Goal: Task Accomplishment & Management: Contribute content

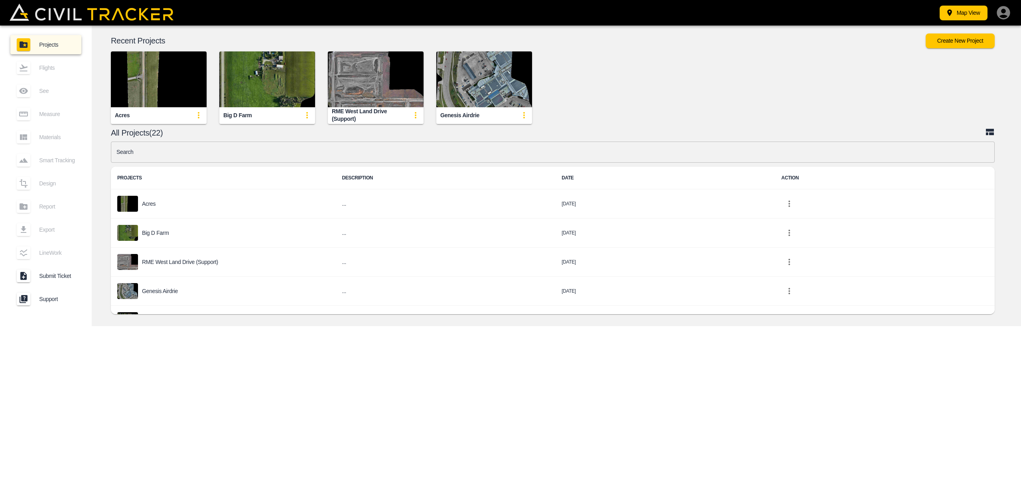
click at [145, 87] on img "button" at bounding box center [159, 79] width 96 height 56
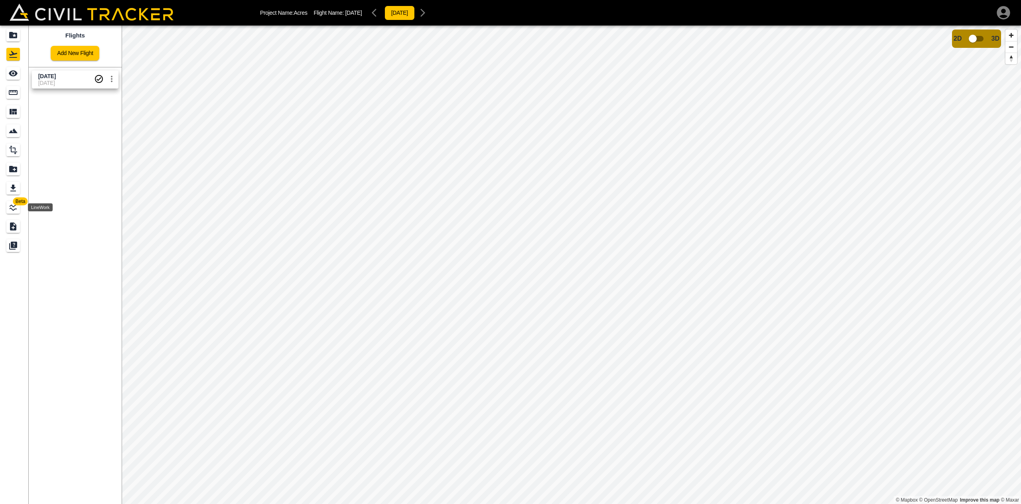
click at [10, 209] on icon "LineWork" at bounding box center [13, 207] width 7 height 7
click at [64, 81] on div "Acres [DATE]" at bounding box center [57, 87] width 34 height 14
click at [106, 103] on icon "button" at bounding box center [107, 102] width 9 height 6
click at [106, 103] on icon "button" at bounding box center [107, 102] width 9 height 8
click at [107, 102] on icon "button" at bounding box center [108, 102] width 10 height 10
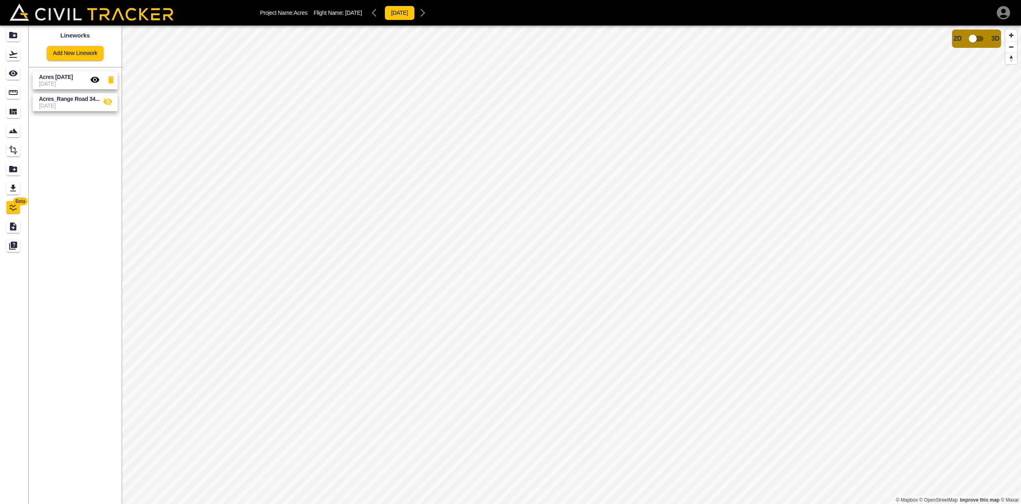
click at [399, 0] on html "Project Name: Acres Flight Name: [DATE] [DATE] Beta Lineworks Add New Linework …" at bounding box center [510, 252] width 1021 height 504
click at [108, 103] on icon "button" at bounding box center [107, 102] width 9 height 8
click at [68, 49] on link "Add New Linework" at bounding box center [75, 53] width 57 height 15
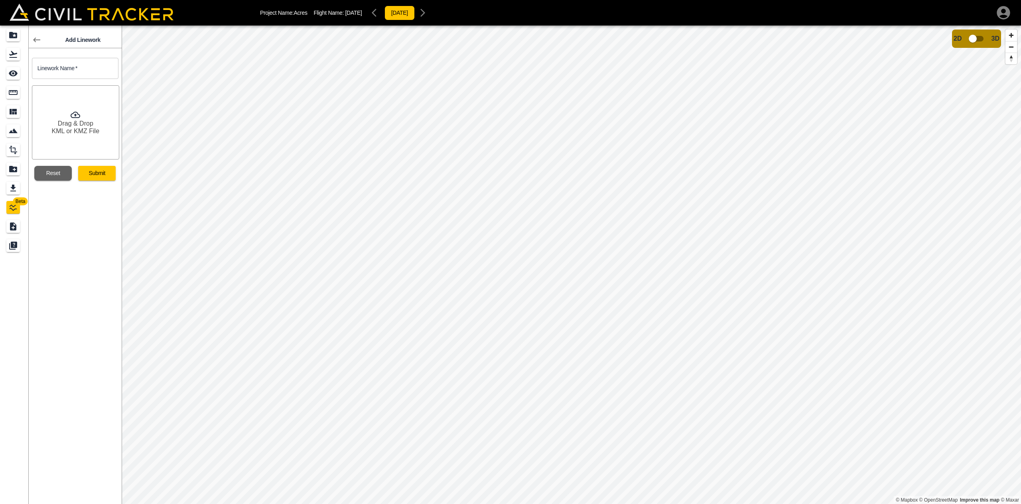
click at [37, 40] on icon at bounding box center [36, 40] width 7 height 5
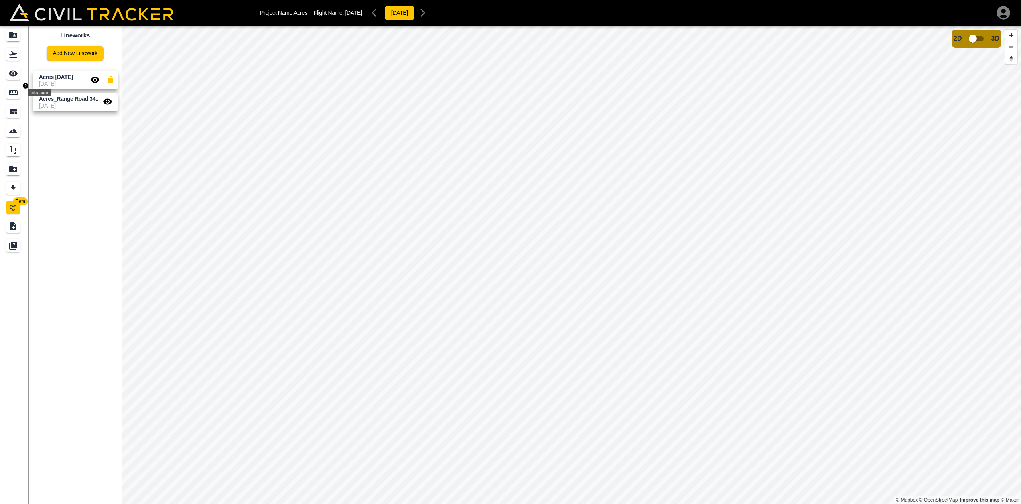
click at [15, 90] on icon "Measure" at bounding box center [13, 92] width 9 height 5
click at [38, 48] on icon "button" at bounding box center [41, 51] width 10 height 10
click at [34, 75] on p "Polyline" at bounding box center [38, 76] width 18 height 6
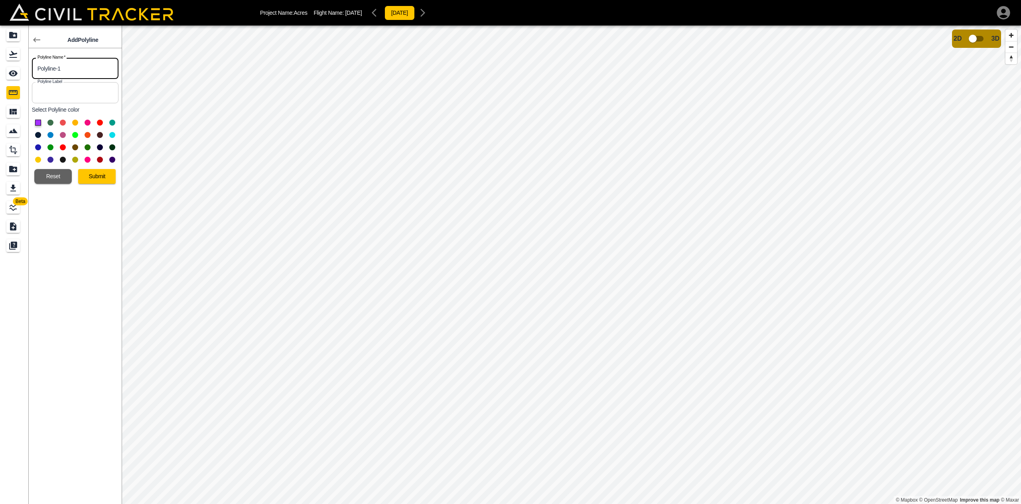
click at [65, 67] on input "Polyline-1" at bounding box center [75, 68] width 87 height 21
drag, startPoint x: 64, startPoint y: 67, endPoint x: 44, endPoint y: 71, distance: 20.3
click at [16, 68] on div "Beta Add Polyline Polyline Name   * Polyline-1 Polyline Name * Polyline Label P…" at bounding box center [61, 265] width 122 height 479
type input "E"
type input "SubDivision Entrance"
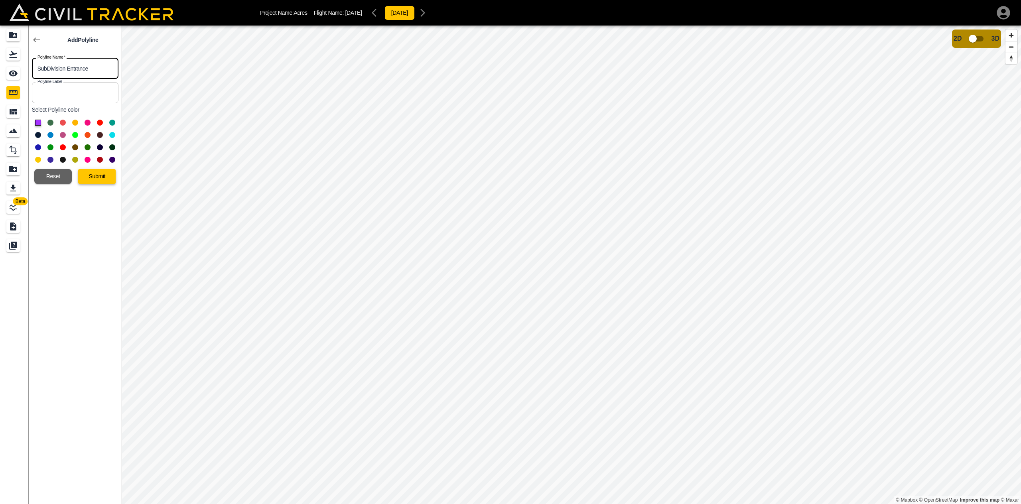
click at [101, 174] on button "Submit" at bounding box center [97, 176] width 38 height 15
